Goal: Task Accomplishment & Management: Use online tool/utility

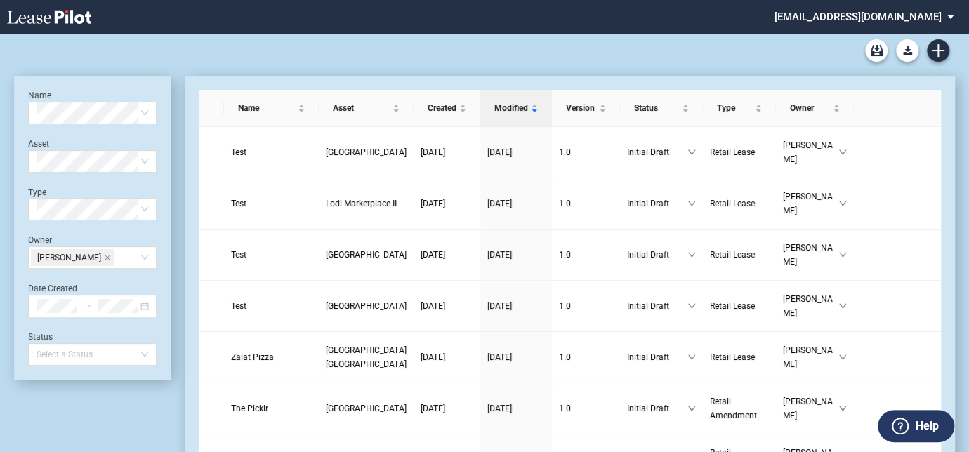
click at [917, 425] on label "Help" at bounding box center [925, 426] width 23 height 18
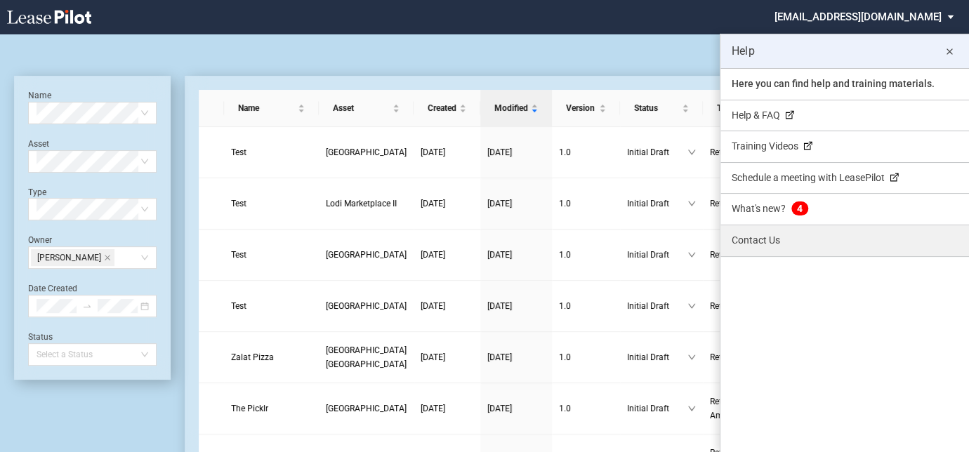
click at [757, 240] on link "Contact Us" at bounding box center [844, 240] width 248 height 31
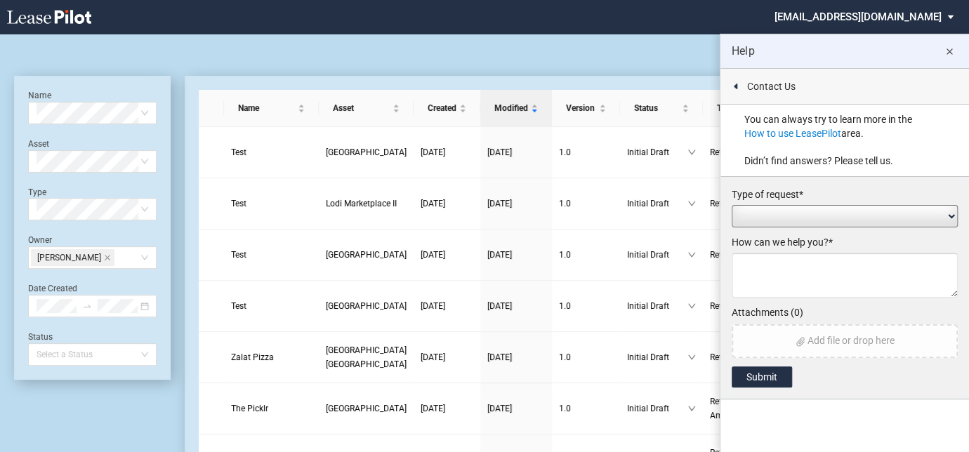
click at [765, 216] on select "Add / Change Asset Feature Request Formatting Issue Language Revisions Add New …" at bounding box center [844, 216] width 226 height 22
select select "language_revision"
click at [731, 205] on select "Add / Change Asset Feature Request Formatting Issue Language Revisions Add New …" at bounding box center [844, 216] width 226 height 22
click at [771, 273] on textarea at bounding box center [844, 275] width 226 height 45
drag, startPoint x: 893, startPoint y: 281, endPoint x: 865, endPoint y: 177, distance: 108.5
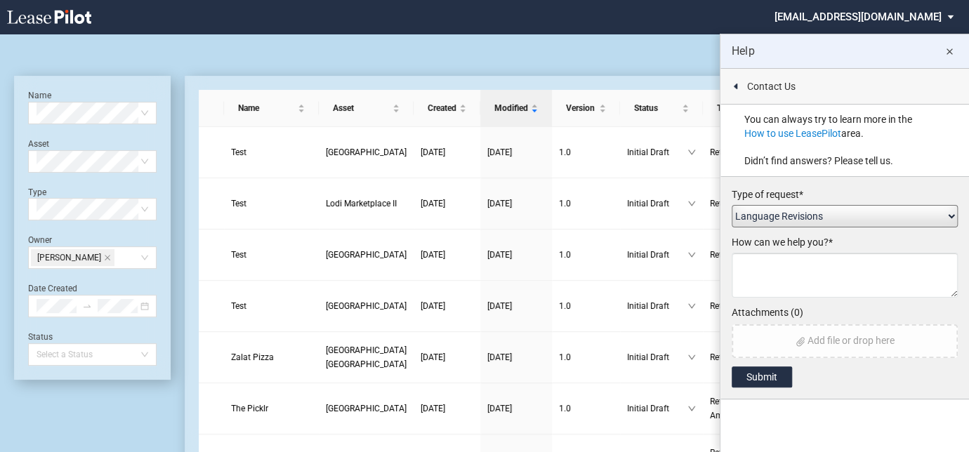
click at [893, 281] on textarea at bounding box center [844, 275] width 226 height 45
type textarea "T"
drag, startPoint x: 827, startPoint y: 258, endPoint x: 723, endPoint y: 269, distance: 104.4
click at [667, 260] on body ".bocls-1{fill:#26354a;fill-rule:evenodd} Loading... × cmidkiff@diamondlawpa.com…" at bounding box center [484, 260] width 969 height 452
type textarea "T"
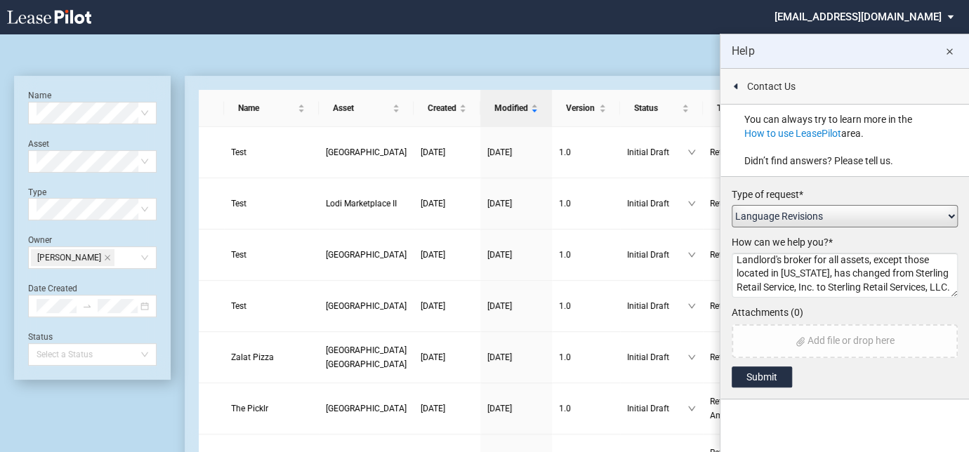
scroll to position [9, 0]
click at [822, 286] on textarea "Landlord's broker for all assets, except those located in Illinois, has changed…" at bounding box center [844, 275] width 226 height 45
click at [818, 274] on textarea "Landlord's broker for all assets, except those located in Illinois, has changed…" at bounding box center [844, 275] width 226 height 45
click at [793, 277] on textarea "Landlord's broker for all assets, except those located in Illinois, has changed…" at bounding box center [844, 275] width 226 height 45
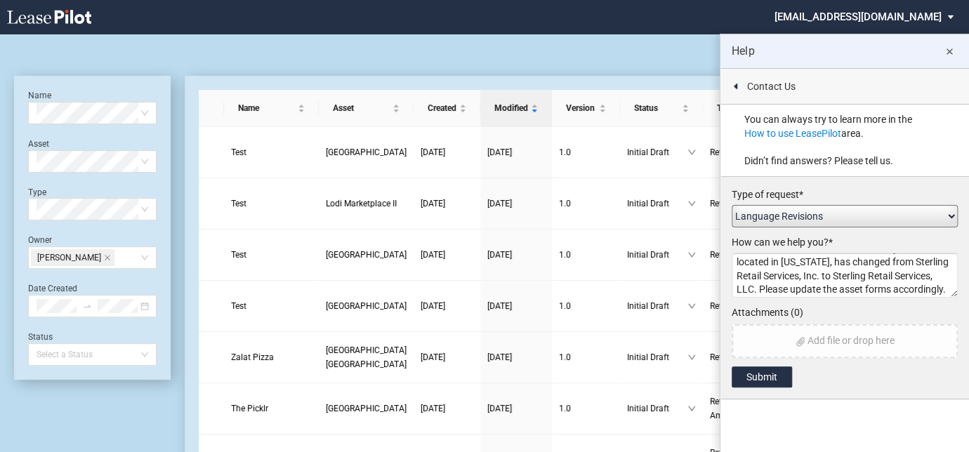
click at [751, 288] on textarea "Landlord's broker for all assets, except those located in Illinois, has changed…" at bounding box center [844, 275] width 226 height 45
click at [795, 277] on textarea "Landlord's broker for all assets, except those located in Illinois, has changed…" at bounding box center [844, 275] width 226 height 45
click at [756, 284] on textarea "Landlord's broker for all assets, except those located in Illinois, has changed…" at bounding box center [844, 275] width 226 height 45
click at [867, 289] on textarea "Landlord's broker for all assets, except those located in Illinois, has changed…" at bounding box center [844, 275] width 226 height 45
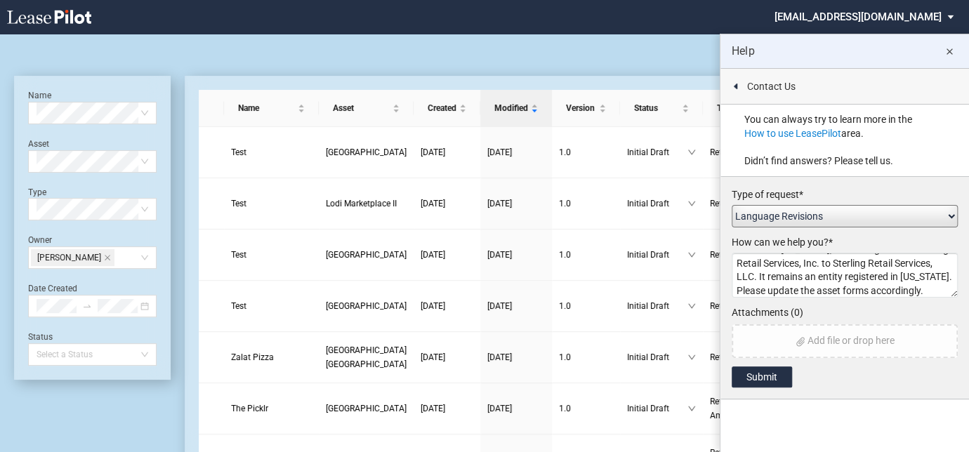
click at [930, 286] on textarea "Landlord's broker for all assets, except those located in Illinois, has changed…" at bounding box center [844, 275] width 226 height 45
type textarea "Landlord's broker for all assets, except those located in Illinois, has changed…"
click at [771, 375] on button "Submit" at bounding box center [761, 376] width 60 height 21
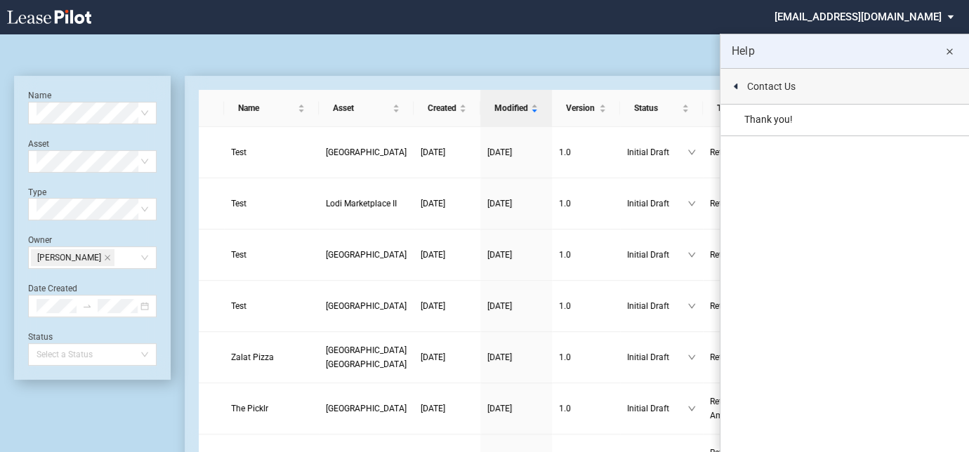
click at [951, 49] on md-icon "close" at bounding box center [948, 52] width 17 height 17
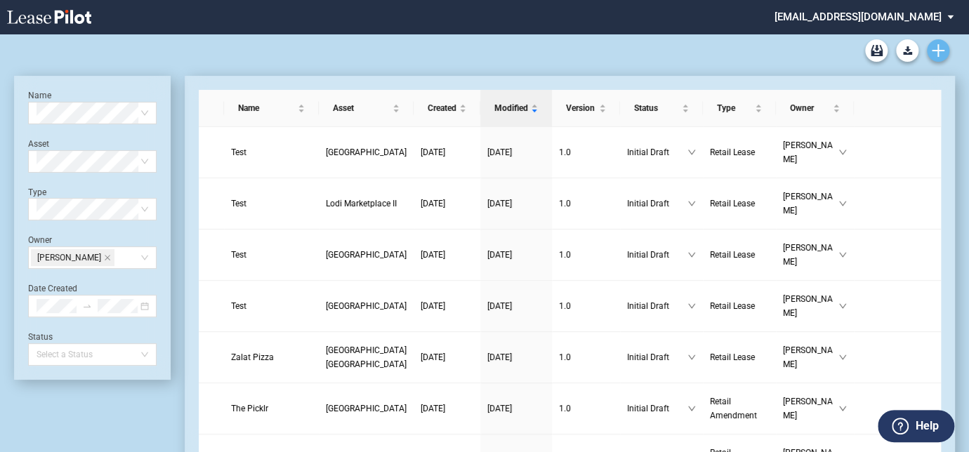
click at [934, 45] on icon "Create new document" at bounding box center [937, 50] width 13 height 13
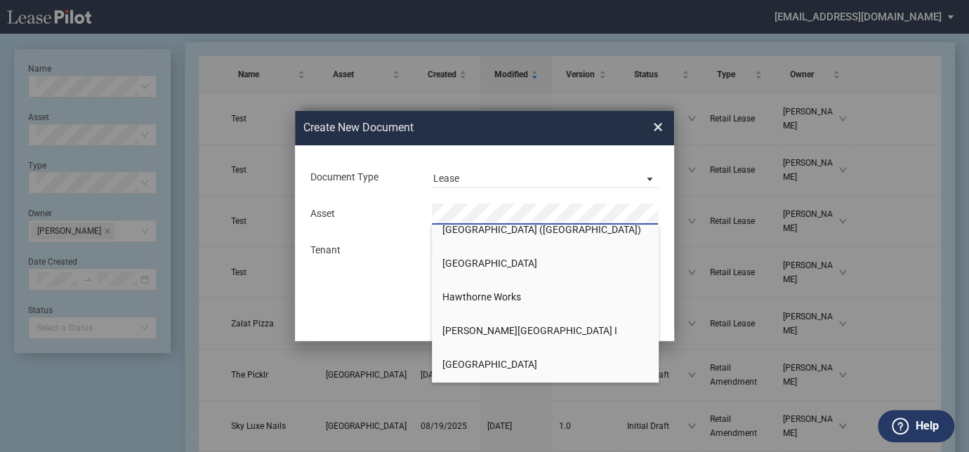
scroll to position [510, 0]
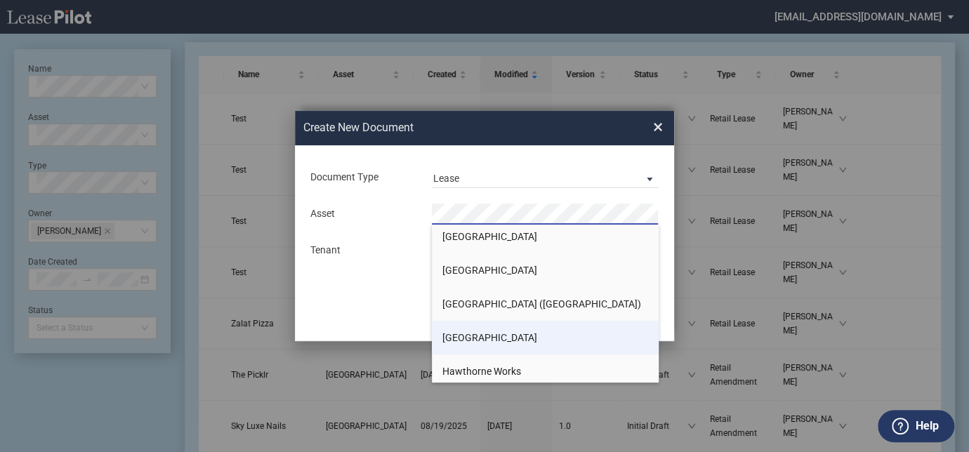
click at [464, 338] on span "[GEOGRAPHIC_DATA]" at bounding box center [489, 337] width 95 height 11
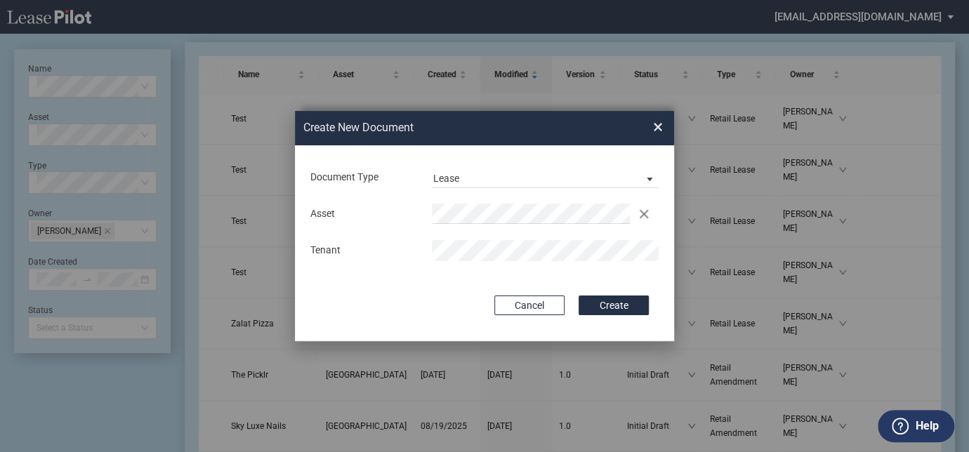
click at [578, 295] on button "Create" at bounding box center [613, 305] width 70 height 20
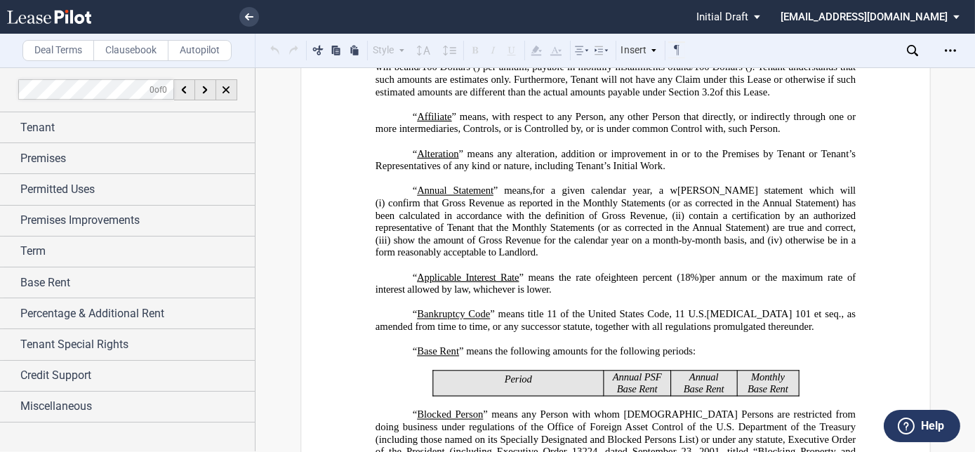
scroll to position [574, 0]
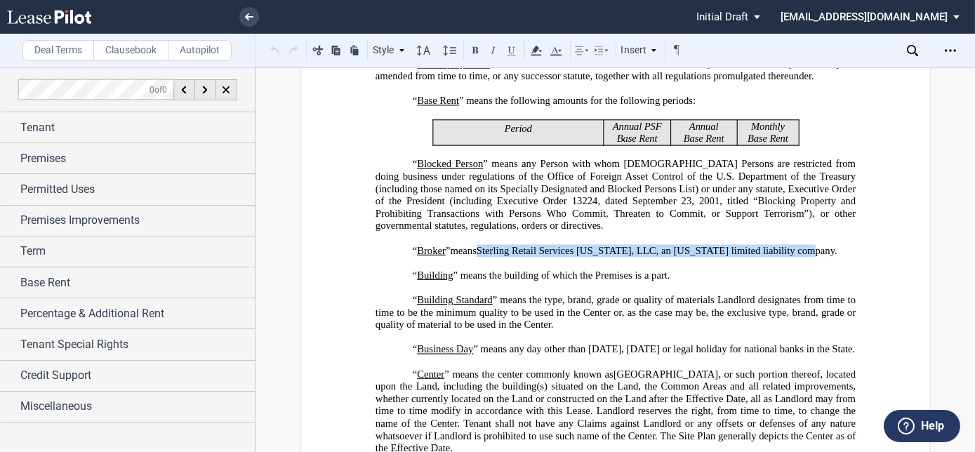
drag, startPoint x: 493, startPoint y: 227, endPoint x: 778, endPoint y: 225, distance: 284.9
click at [785, 245] on p "“ Broker ” means, collectively, ﻿ ﻿ , and Sterling Retail Services Illinois, LL…" at bounding box center [615, 251] width 480 height 13
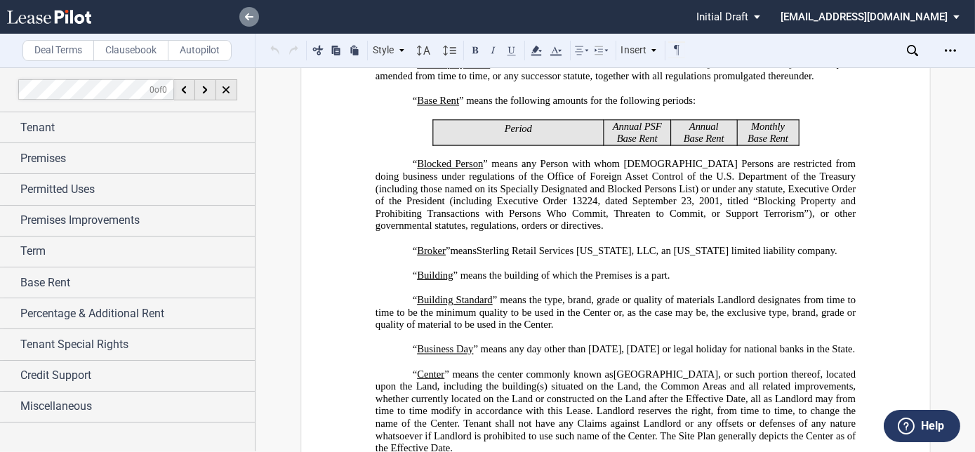
click at [251, 18] on icon at bounding box center [249, 16] width 8 height 7
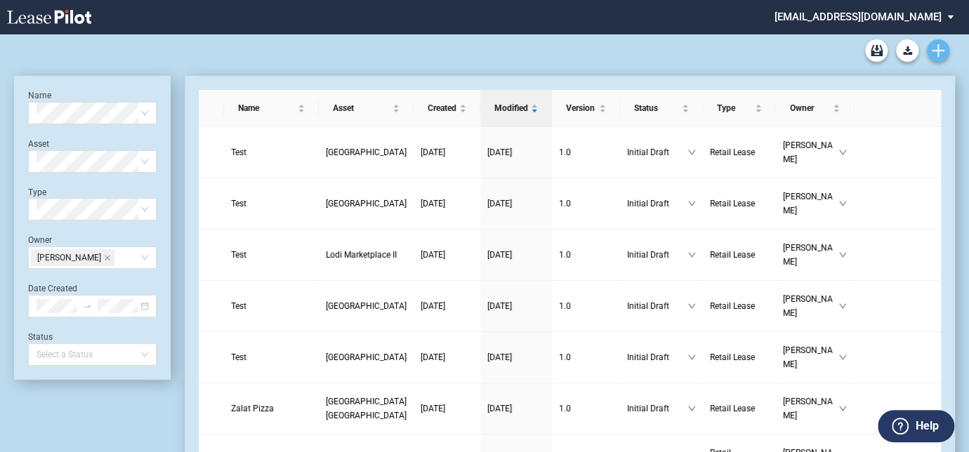
click at [938, 51] on icon "Create new document" at bounding box center [937, 50] width 13 height 13
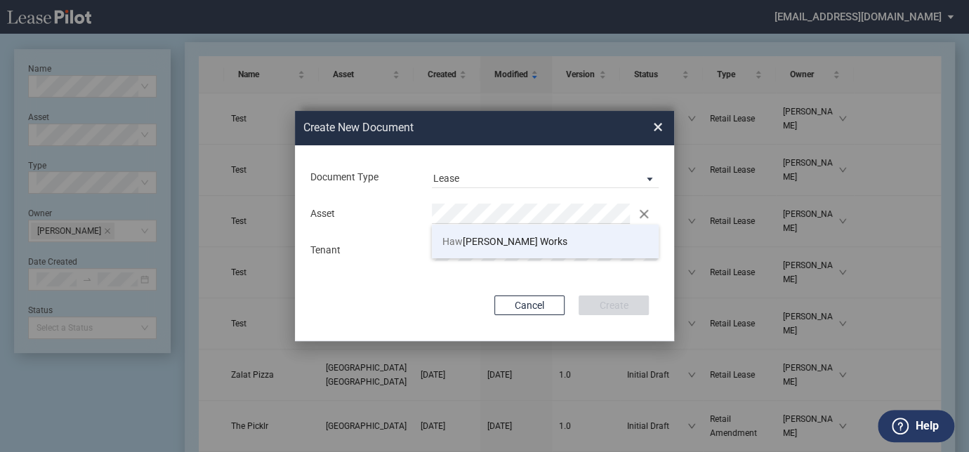
click at [481, 237] on span "Haw thorne Works" at bounding box center [504, 241] width 125 height 11
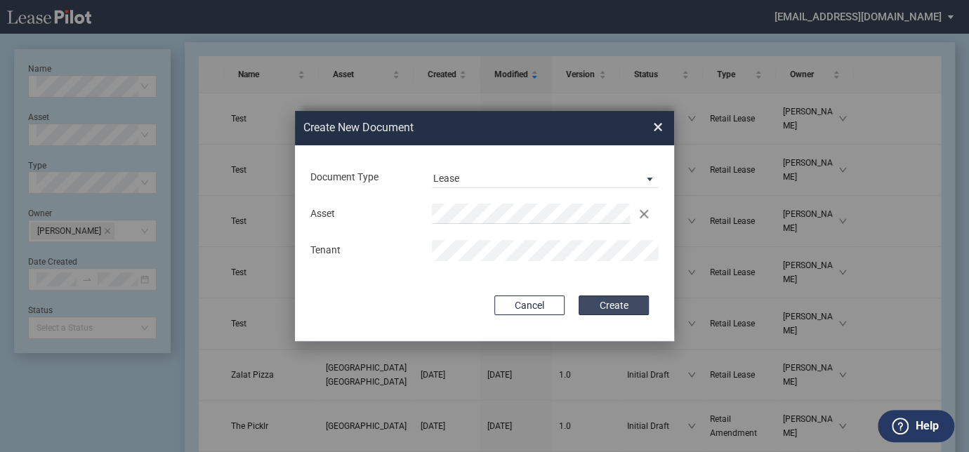
click at [625, 305] on button "Create" at bounding box center [613, 305] width 70 height 20
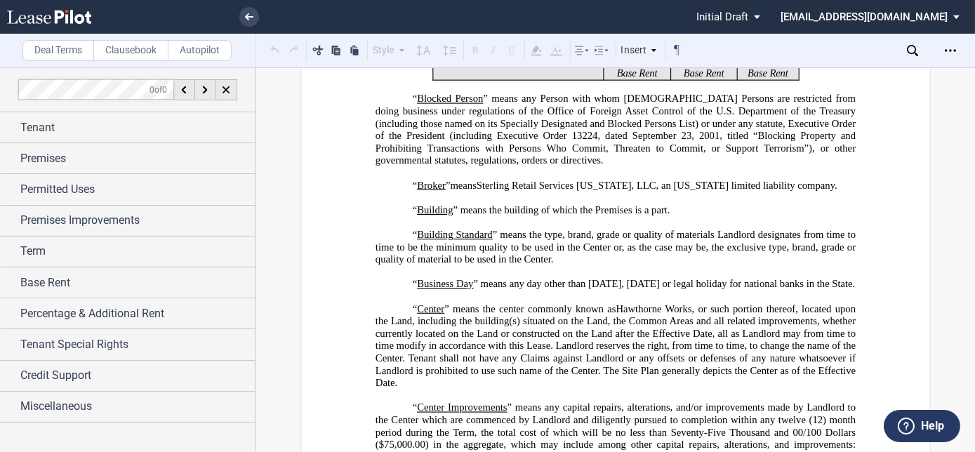
scroll to position [638, 0]
click at [255, 16] on link at bounding box center [249, 17] width 20 height 20
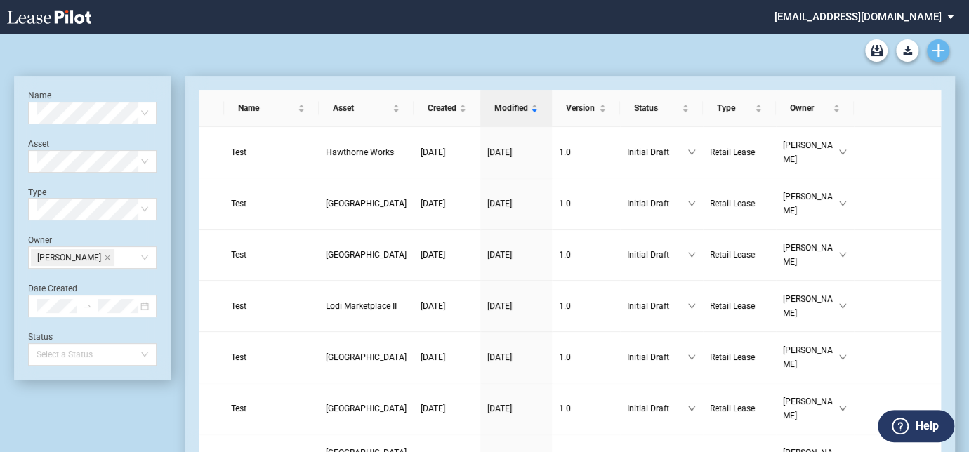
click at [940, 47] on icon "Create new document" at bounding box center [937, 50] width 13 height 13
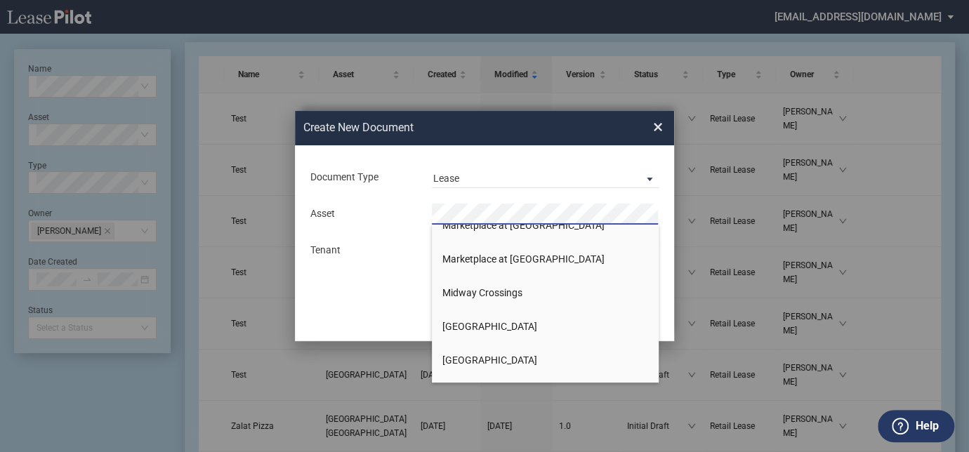
scroll to position [1020, 0]
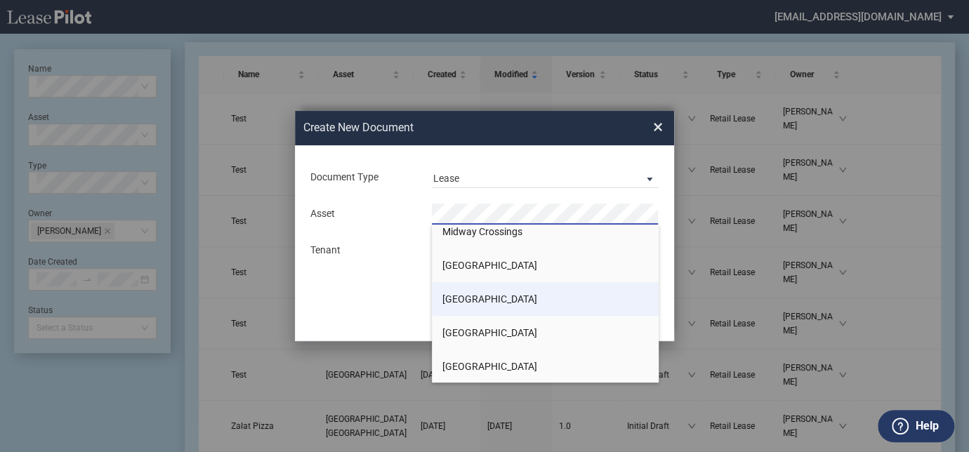
click at [488, 300] on span "[GEOGRAPHIC_DATA]" at bounding box center [489, 298] width 95 height 11
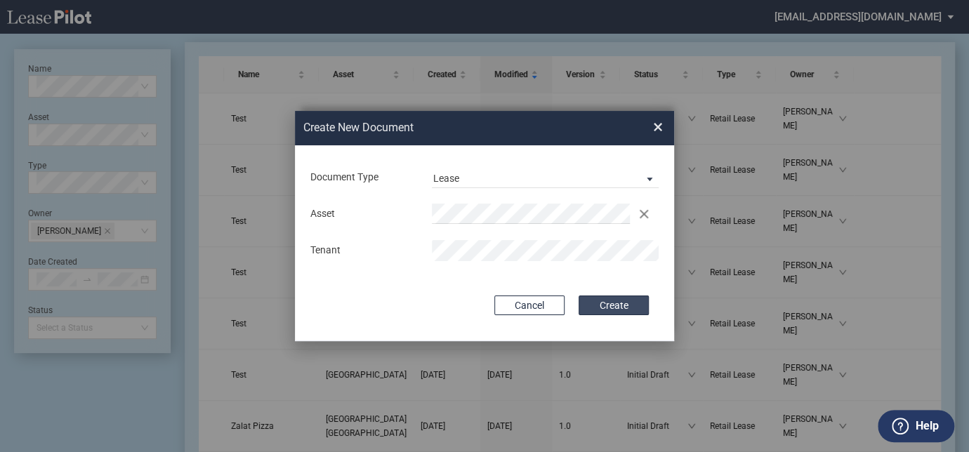
click at [593, 306] on button "Create" at bounding box center [613, 305] width 70 height 20
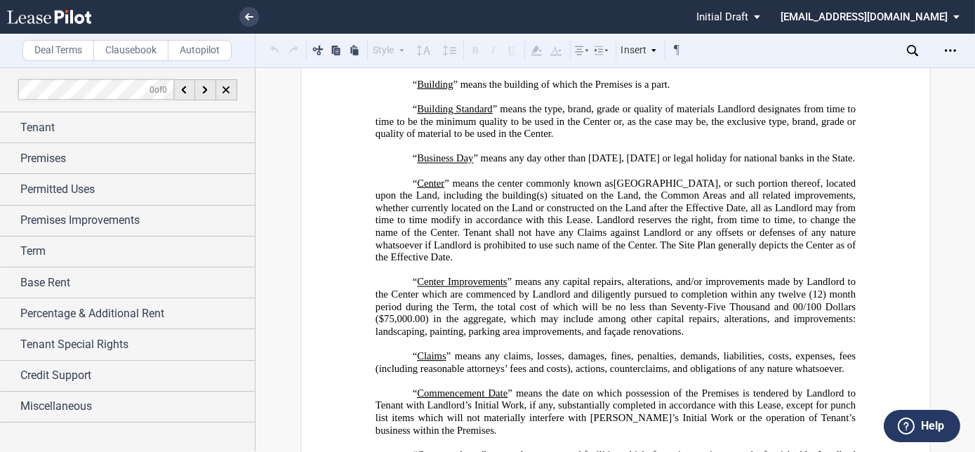
scroll to position [574, 0]
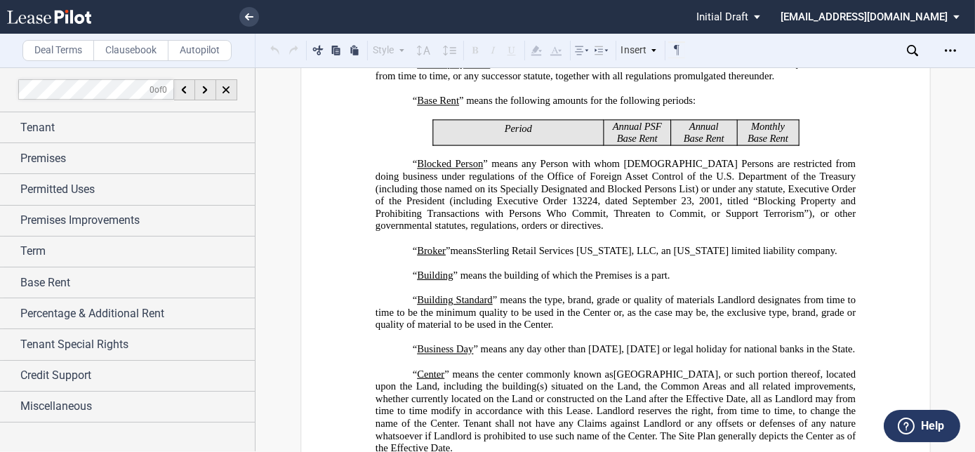
drag, startPoint x: 254, startPoint y: 18, endPoint x: 267, endPoint y: 18, distance: 12.6
click at [253, 18] on link at bounding box center [249, 17] width 20 height 20
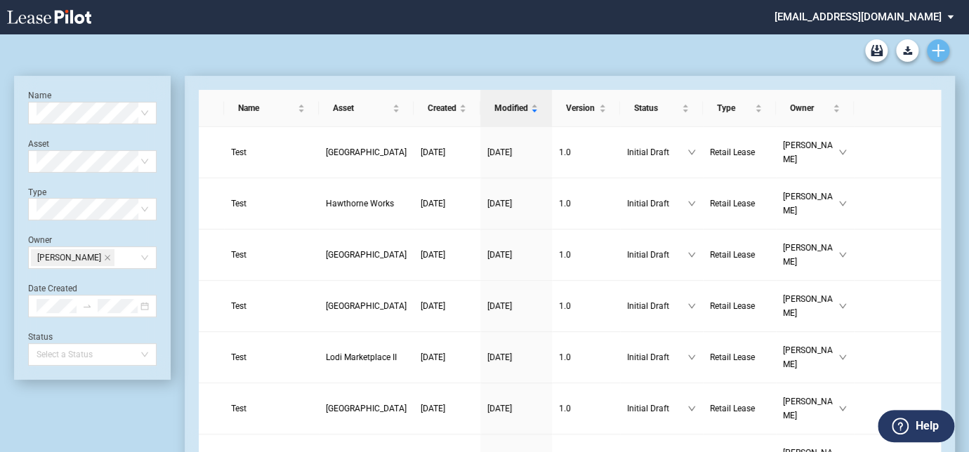
click at [941, 48] on icon "Create new document" at bounding box center [937, 50] width 13 height 13
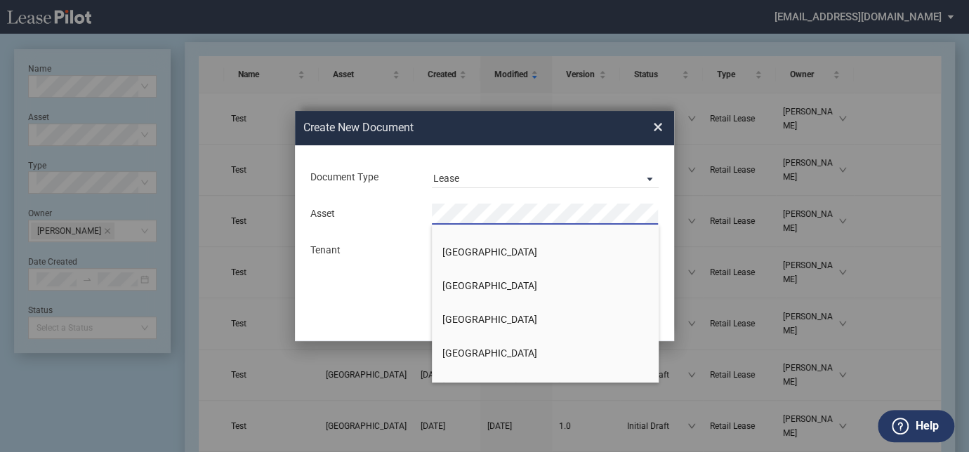
scroll to position [1531, 0]
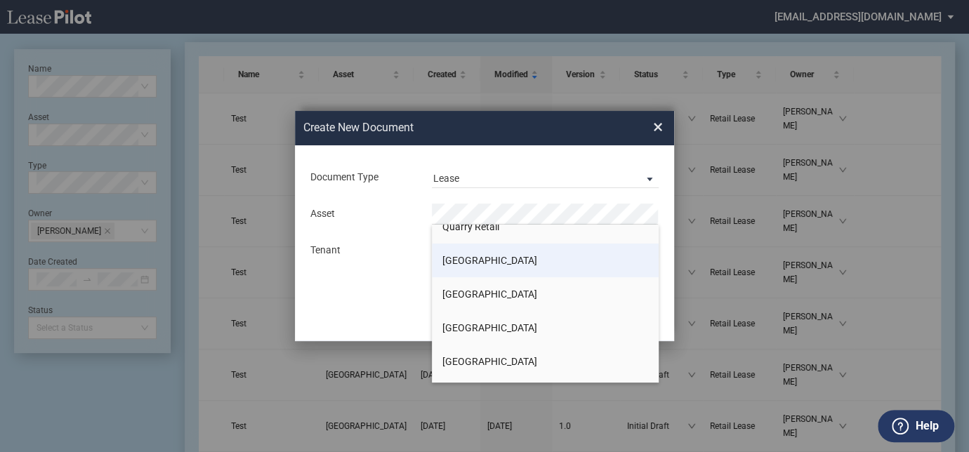
click at [481, 267] on li "Red Top Plaza" at bounding box center [545, 261] width 227 height 34
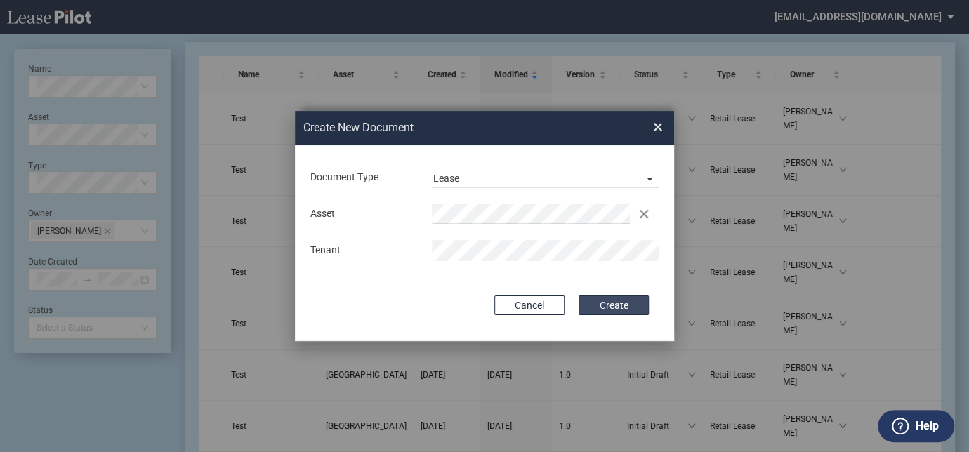
click at [601, 303] on button "Create" at bounding box center [613, 305] width 70 height 20
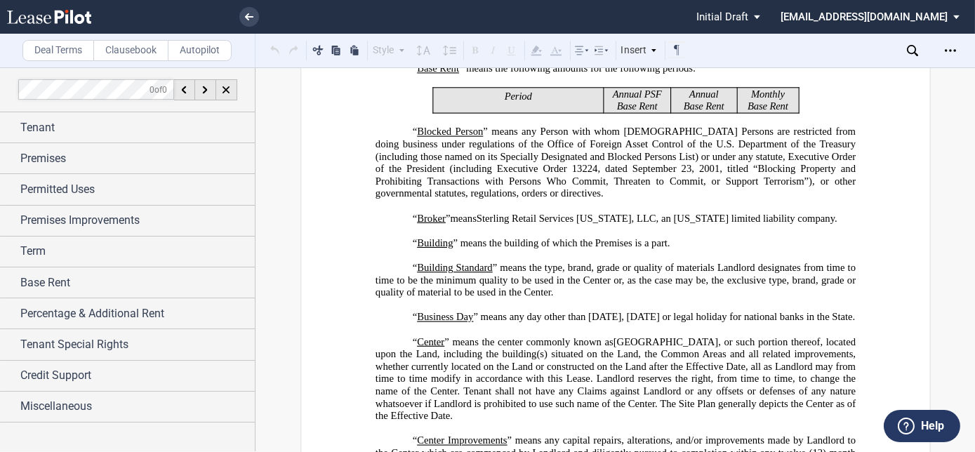
scroll to position [574, 0]
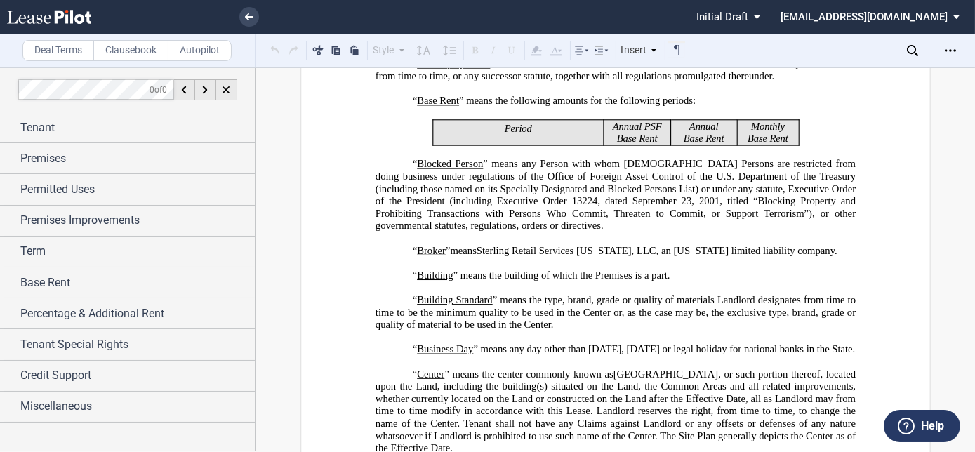
drag, startPoint x: 251, startPoint y: 18, endPoint x: 269, endPoint y: 22, distance: 19.3
click at [251, 18] on icon at bounding box center [249, 16] width 8 height 7
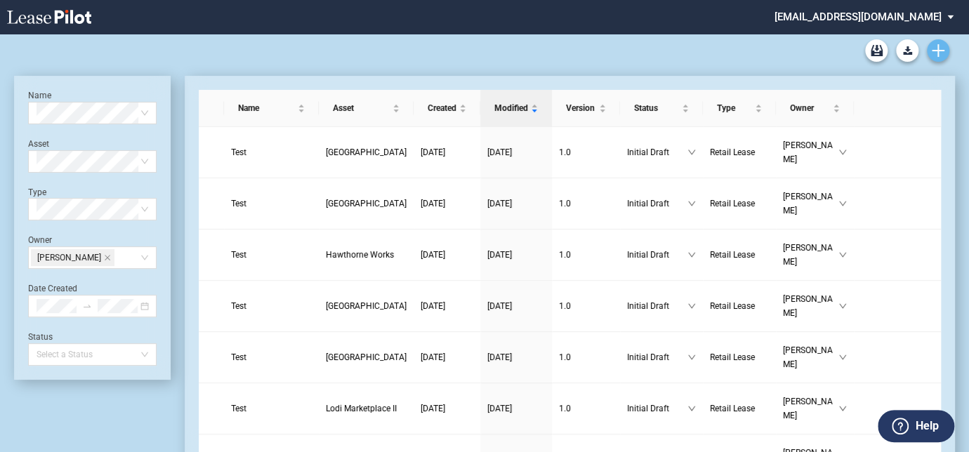
click at [936, 46] on icon "Create new document" at bounding box center [937, 50] width 13 height 13
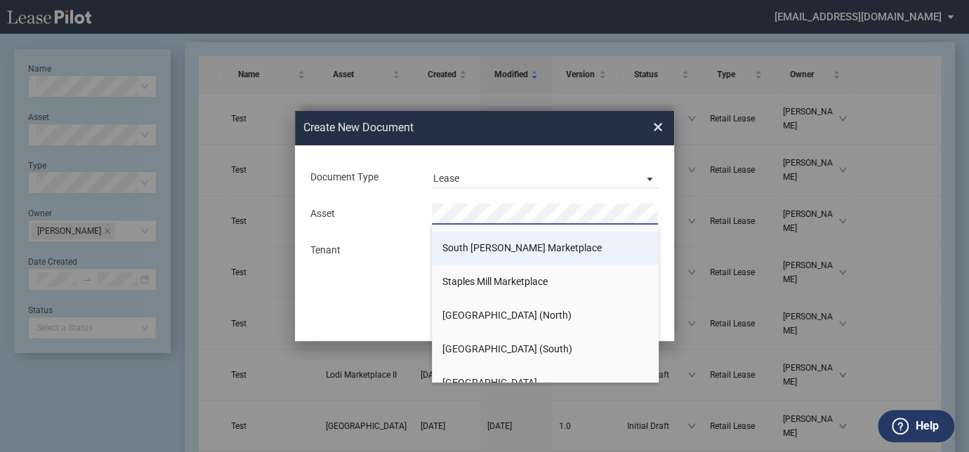
scroll to position [1850, 0]
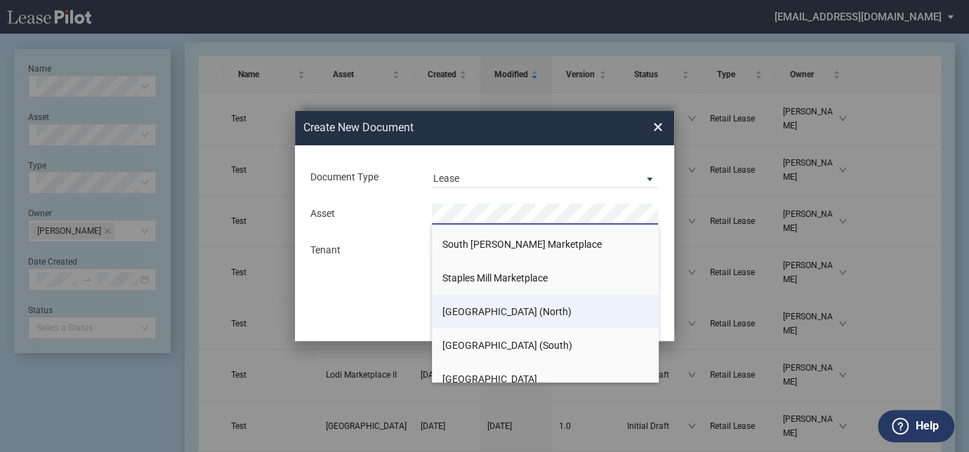
click at [479, 312] on span "[GEOGRAPHIC_DATA] (North)" at bounding box center [506, 311] width 129 height 11
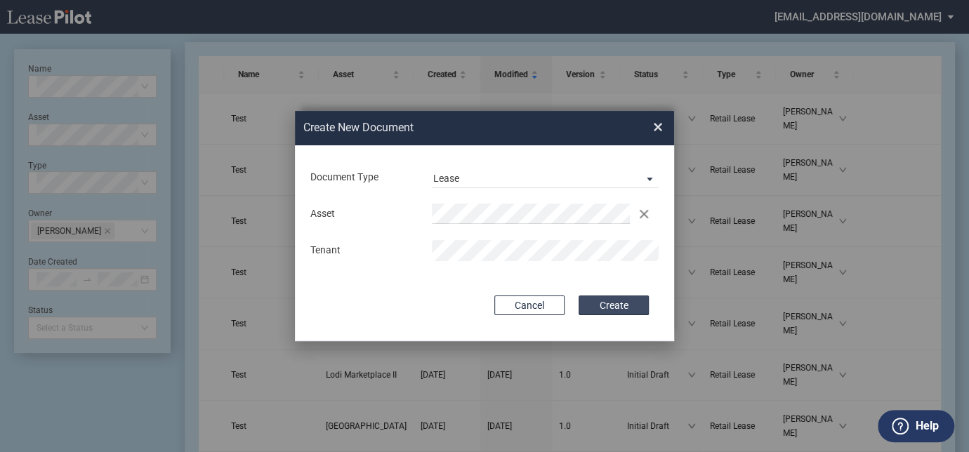
click at [591, 303] on button "Create" at bounding box center [613, 305] width 70 height 20
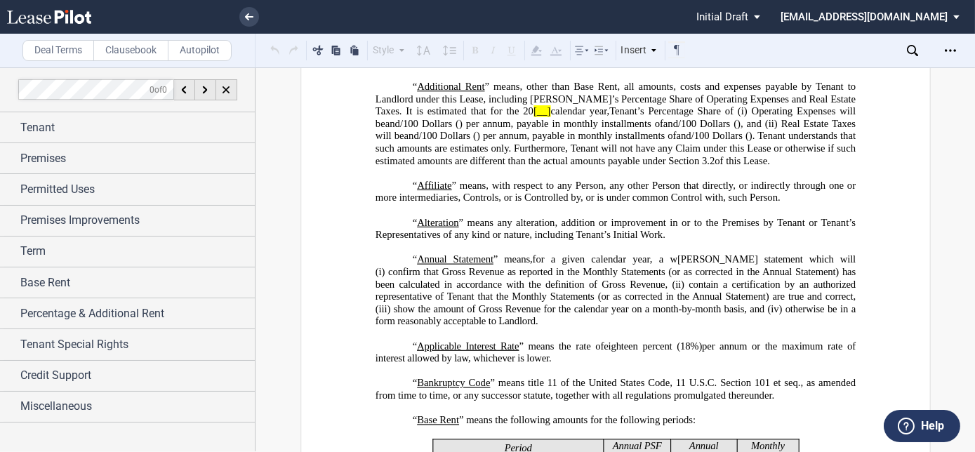
scroll to position [574, 0]
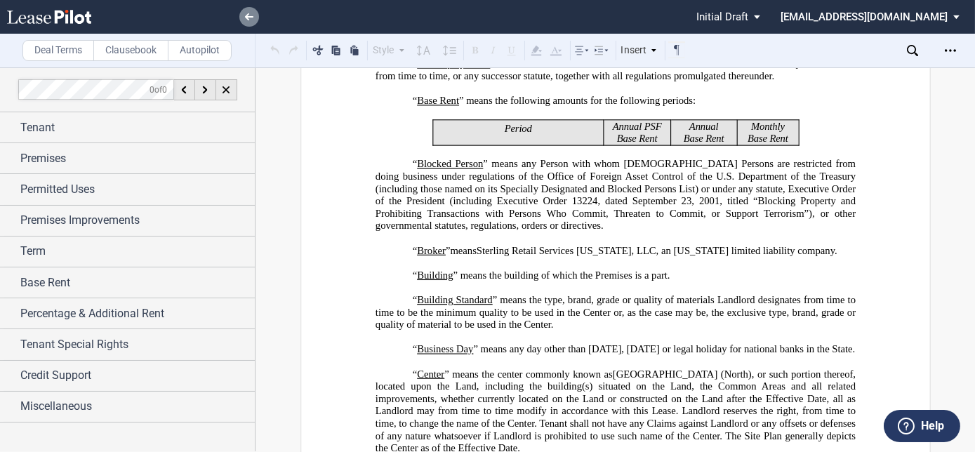
click at [247, 13] on icon at bounding box center [249, 16] width 8 height 7
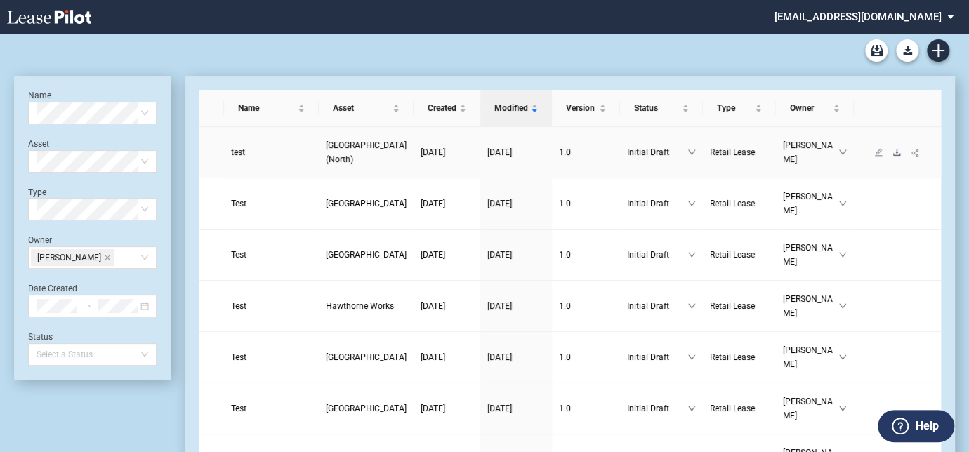
click at [892, 155] on icon "download" at bounding box center [896, 152] width 8 height 8
click at [892, 149] on icon "download" at bounding box center [896, 152] width 8 height 8
click at [893, 155] on icon "download" at bounding box center [896, 152] width 7 height 6
click at [892, 149] on icon "download" at bounding box center [896, 152] width 8 height 8
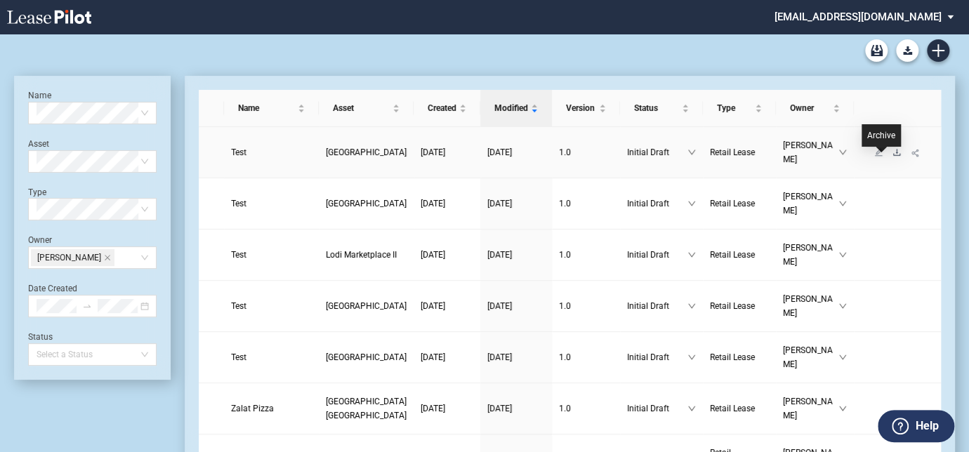
click at [892, 157] on icon "download" at bounding box center [896, 152] width 8 height 8
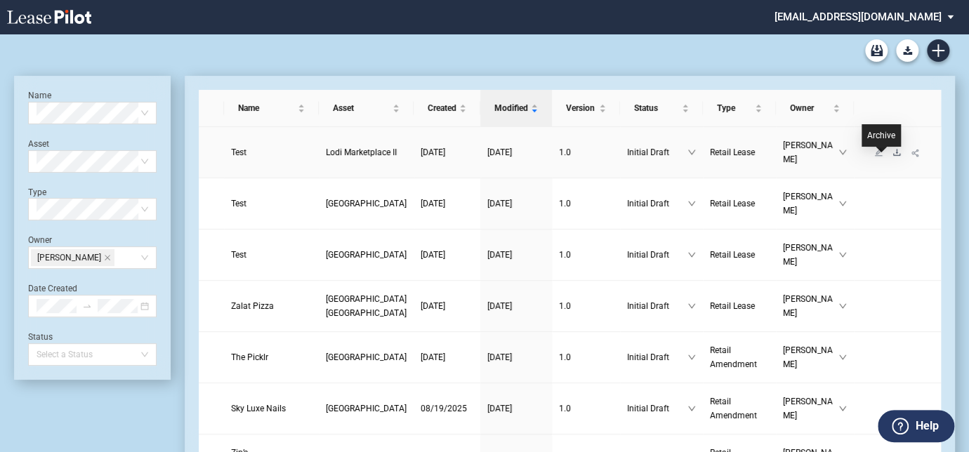
click at [892, 157] on icon "download" at bounding box center [896, 152] width 8 height 8
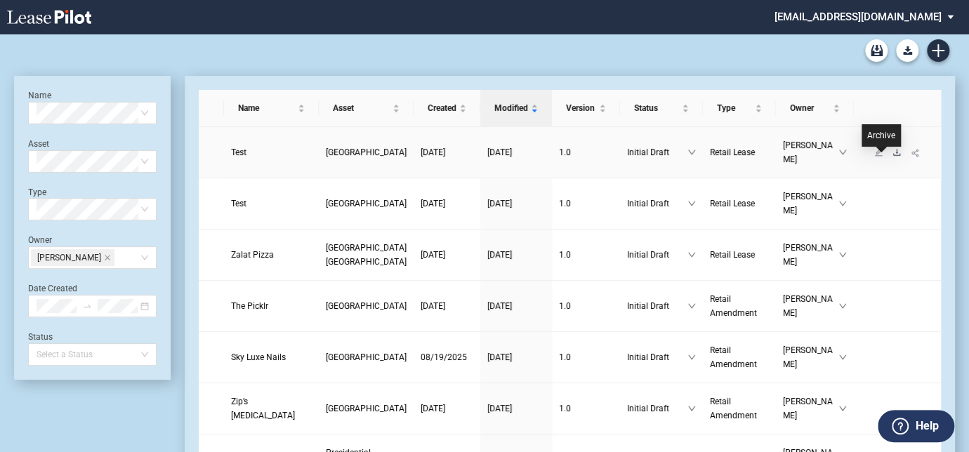
click at [892, 157] on icon "download" at bounding box center [896, 152] width 8 height 8
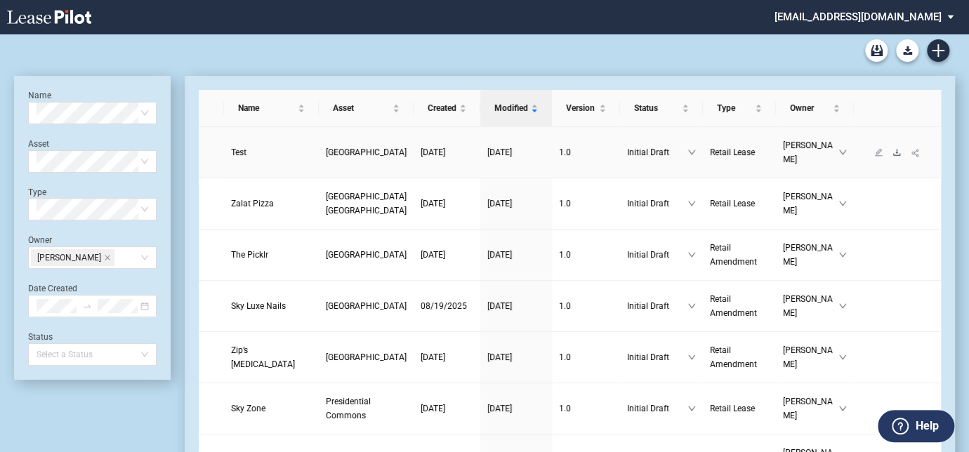
click at [892, 148] on icon "download" at bounding box center [896, 152] width 8 height 8
